Goal: Information Seeking & Learning: Learn about a topic

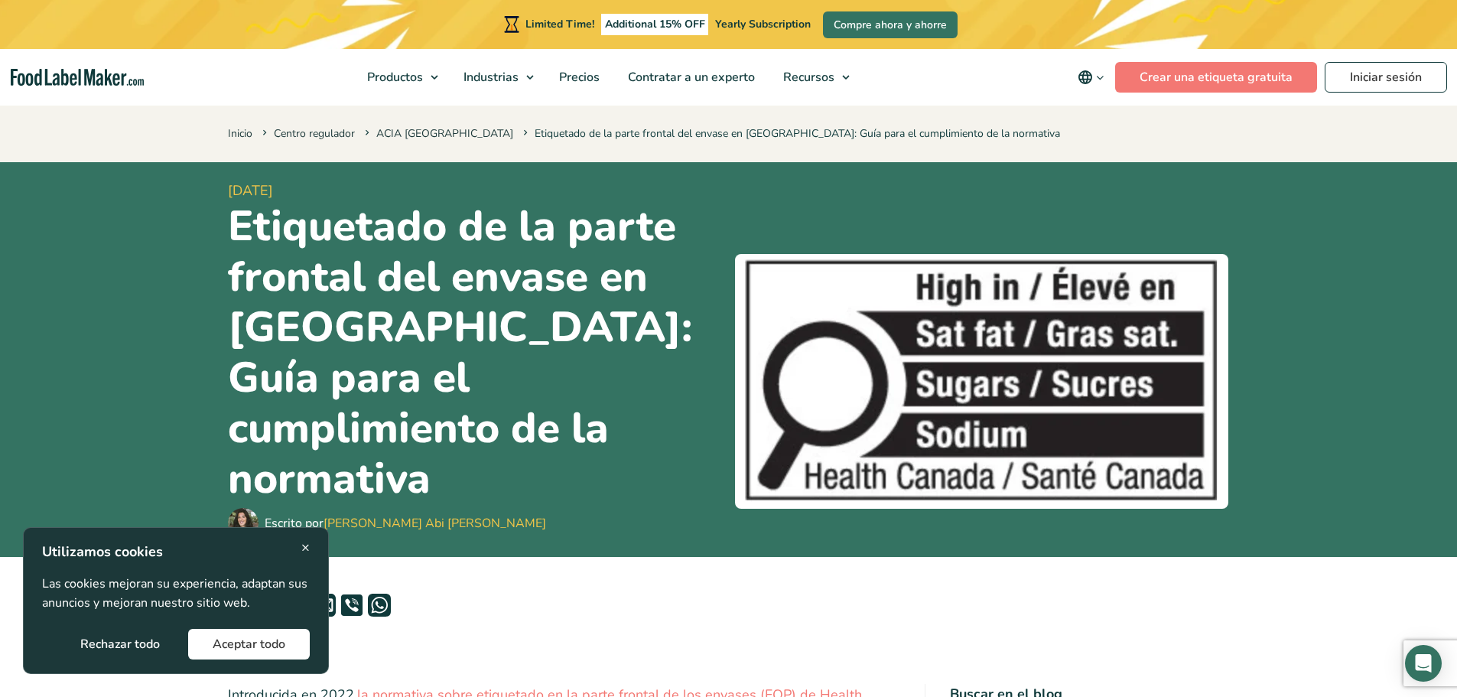
click at [301, 551] on div "× Utilizamos cookies Las cookies mejoran su experiencia, adaptan sus anuncios y…" at bounding box center [176, 601] width 268 height 118
click at [306, 545] on span "×" at bounding box center [305, 547] width 8 height 21
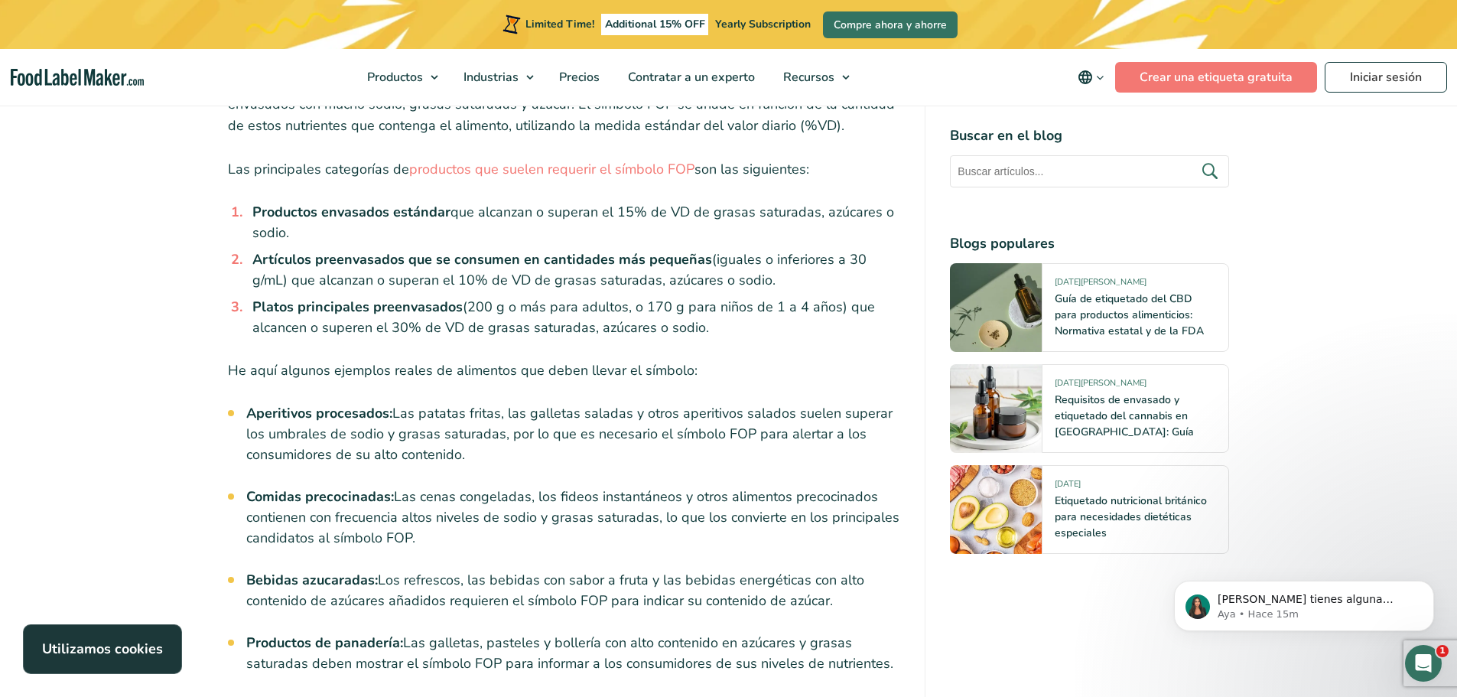
scroll to position [4054, 0]
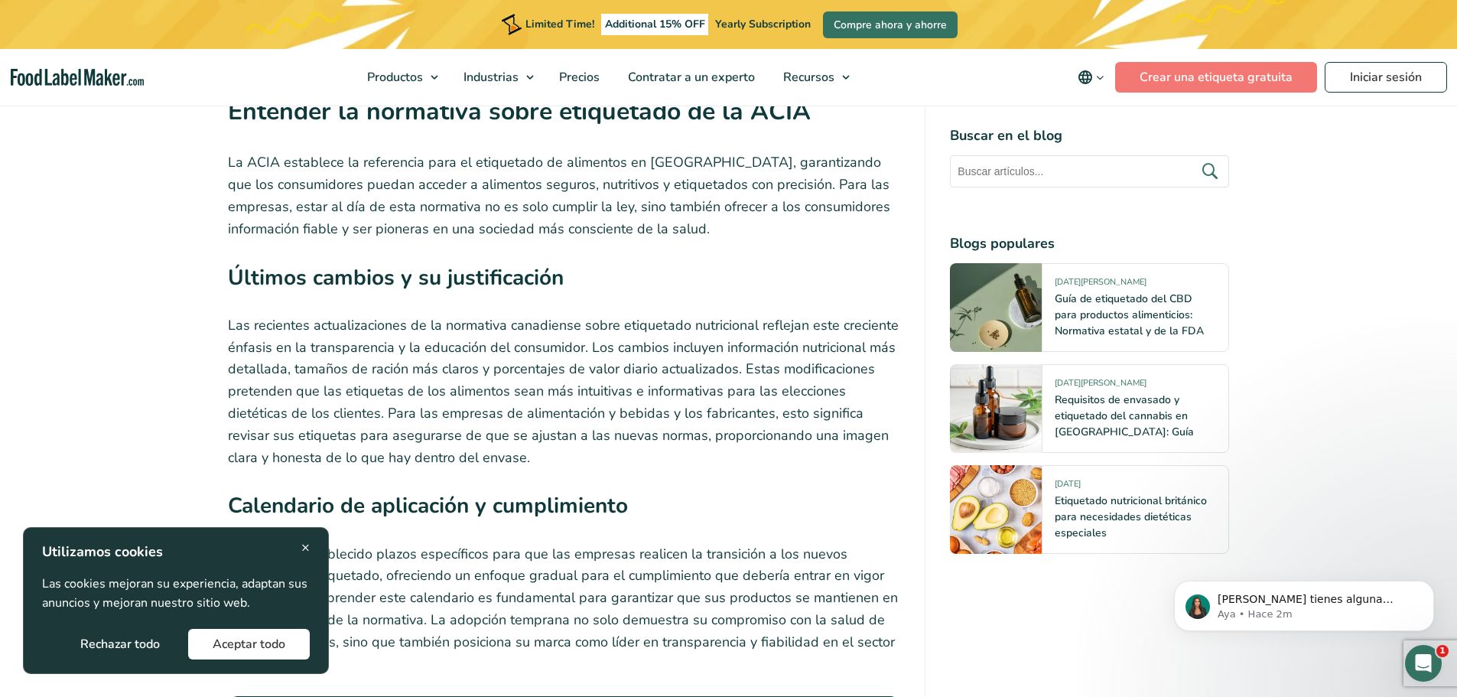
scroll to position [2295, 0]
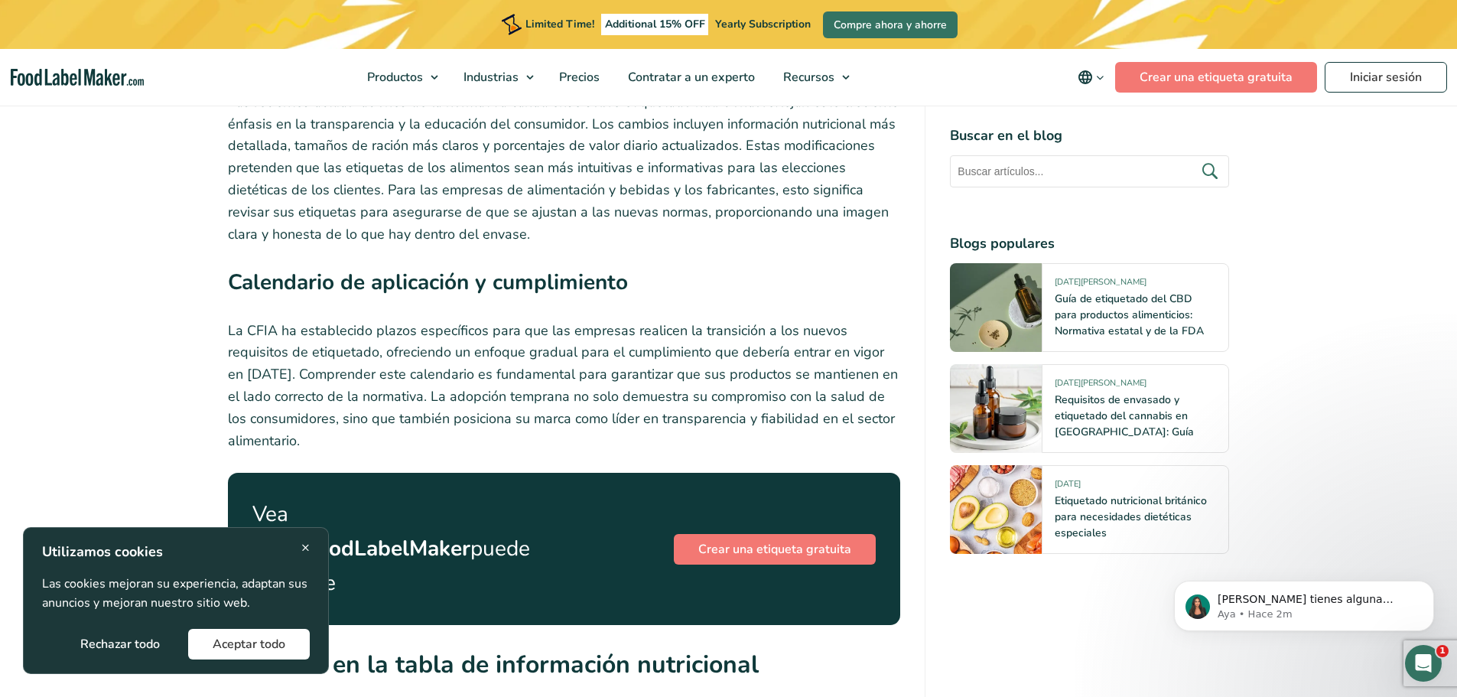
click at [308, 551] on span "×" at bounding box center [305, 547] width 8 height 21
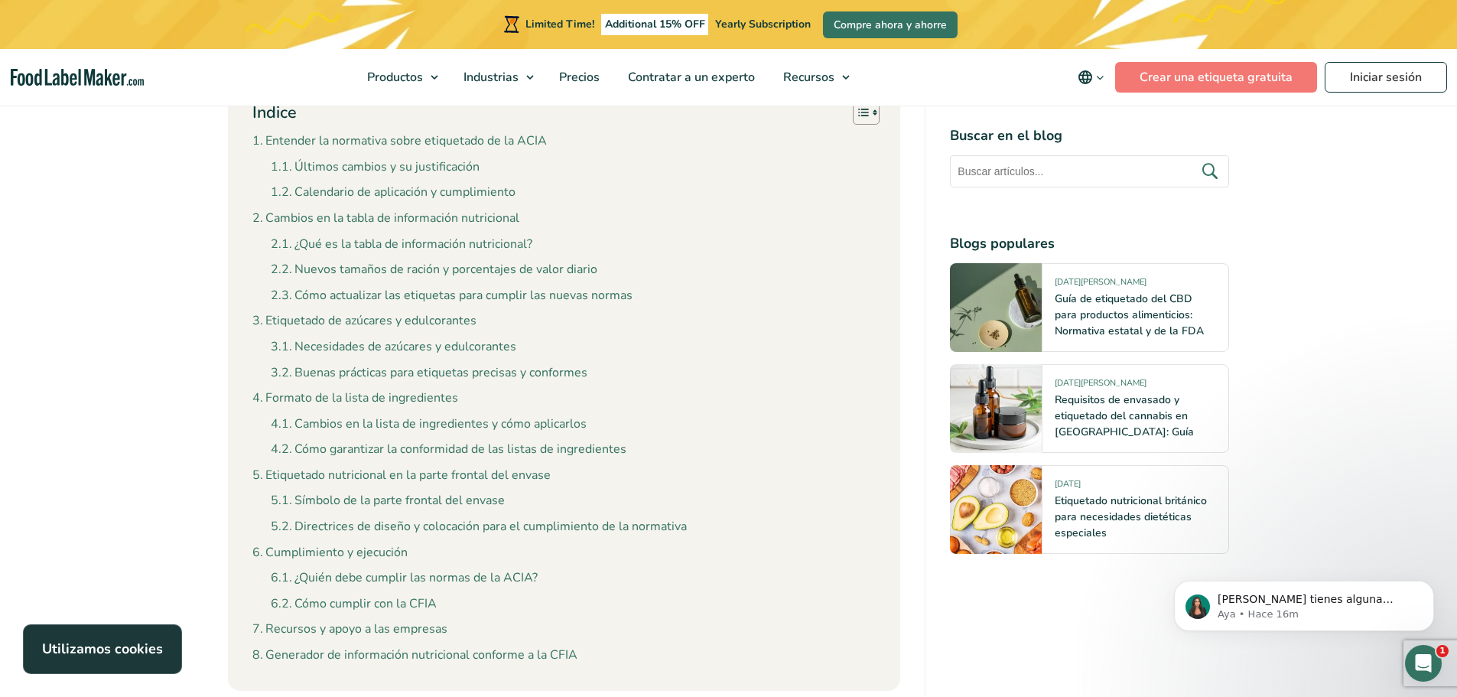
scroll to position [1224, 0]
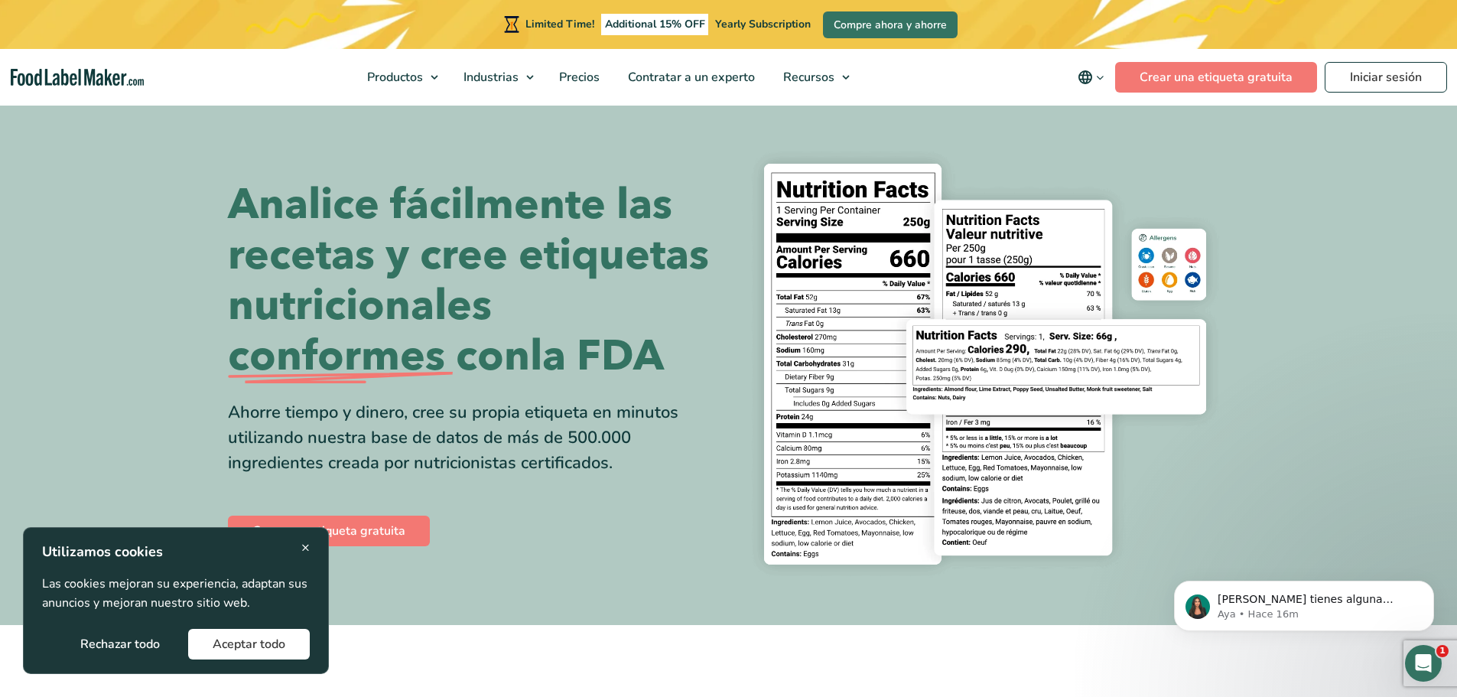
click at [306, 545] on span "×" at bounding box center [305, 547] width 8 height 21
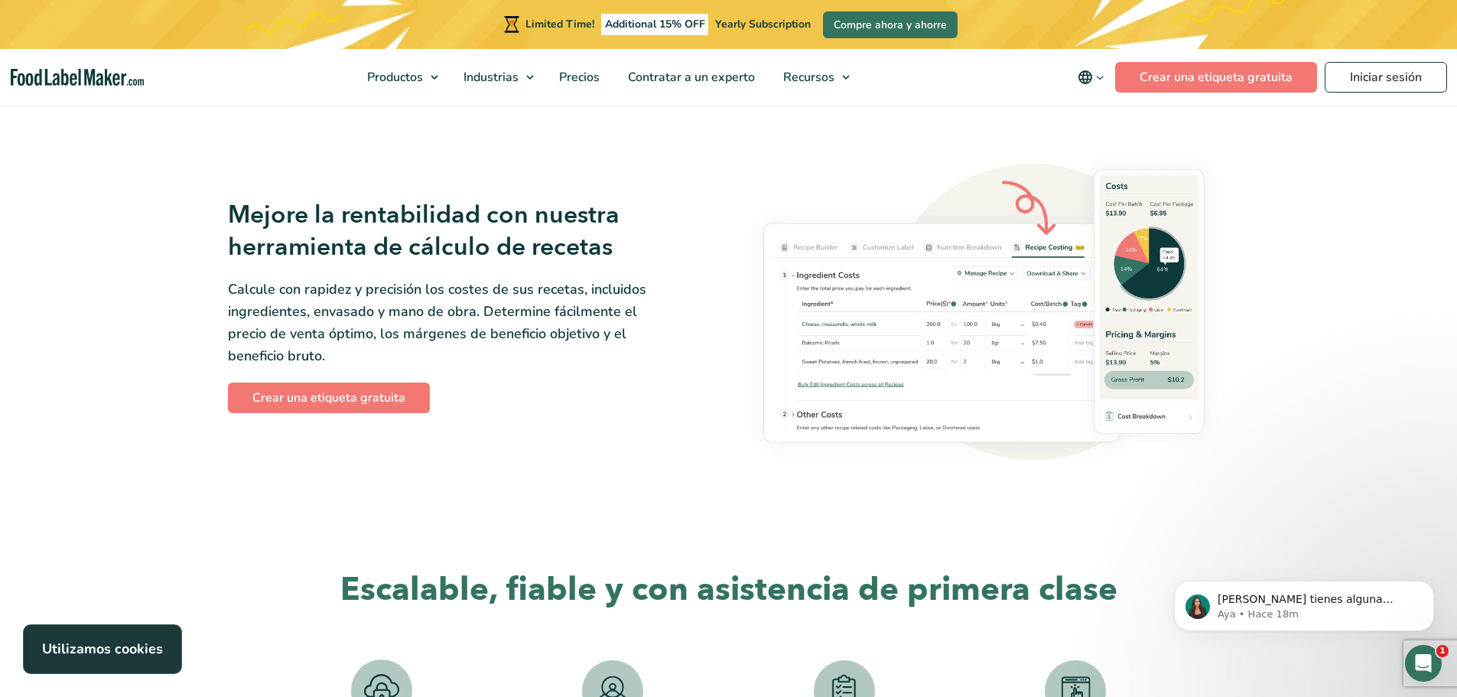
scroll to position [2524, 0]
